Goal: Complete application form

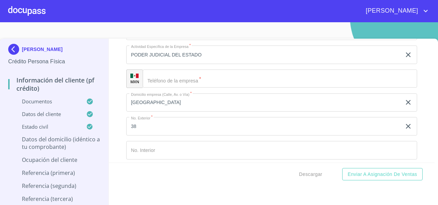
scroll to position [3043, 0]
click at [157, 82] on div "​" at bounding box center [280, 78] width 275 height 18
click at [15, 48] on img at bounding box center [15, 49] width 14 height 11
